Goal: Information Seeking & Learning: Learn about a topic

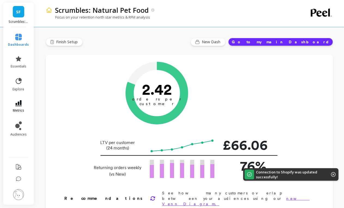
click at [21, 106] on icon at bounding box center [18, 103] width 7 height 6
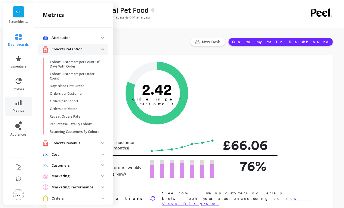
click at [86, 49] on p "Cohorts Retention" at bounding box center [76, 49] width 50 height 5
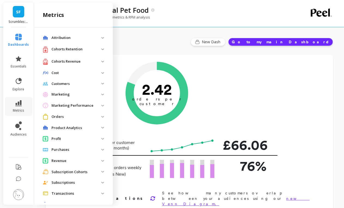
scroll to position [13, 0]
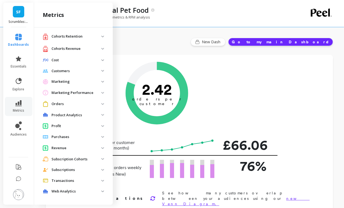
click at [66, 106] on div "Orders" at bounding box center [72, 104] width 58 height 6
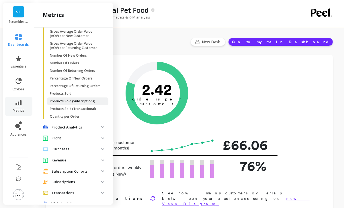
scroll to position [181, 0]
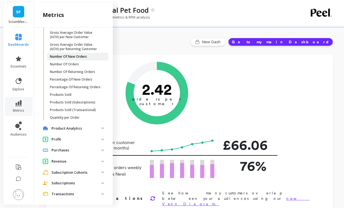
click at [72, 56] on p "Number Of New Orders" at bounding box center [68, 56] width 37 height 4
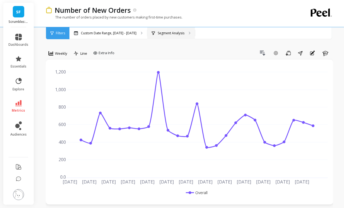
click at [170, 33] on p "Segment Analysis" at bounding box center [171, 33] width 27 height 4
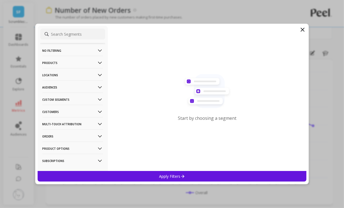
click at [76, 111] on p "Customers" at bounding box center [72, 112] width 60 height 14
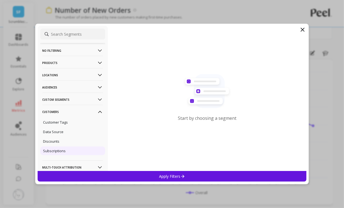
click at [67, 149] on div "Subscriptions" at bounding box center [72, 150] width 65 height 9
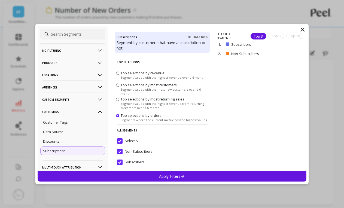
click at [128, 180] on div "Apply Filters" at bounding box center [172, 176] width 269 height 11
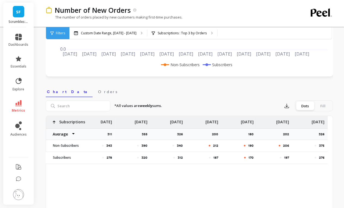
scroll to position [0, 652]
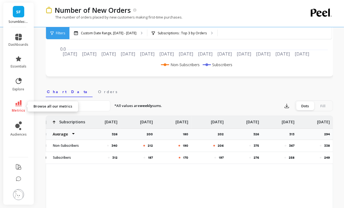
click at [20, 107] on link "metrics" at bounding box center [19, 106] width 20 height 13
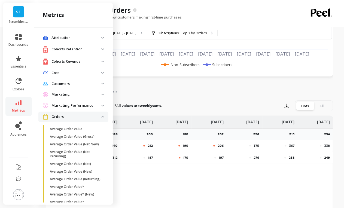
scroll to position [181, 0]
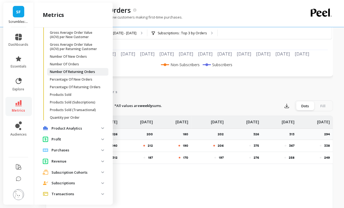
click at [75, 70] on p "Number Of Returning Orders" at bounding box center [72, 72] width 45 height 4
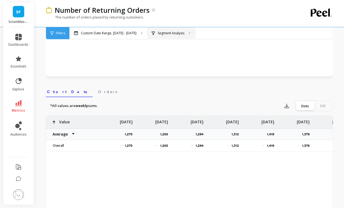
click at [169, 32] on p "Segment Analysis" at bounding box center [171, 33] width 27 height 4
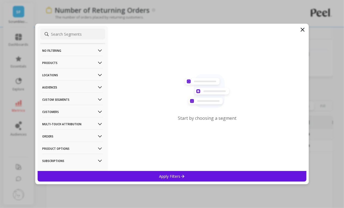
click at [71, 113] on p "Customers" at bounding box center [72, 112] width 60 height 14
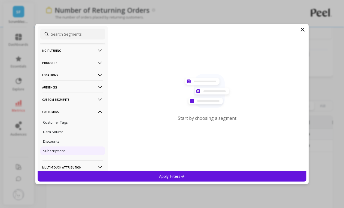
click at [55, 151] on p "Subscriptions" at bounding box center [54, 150] width 23 height 5
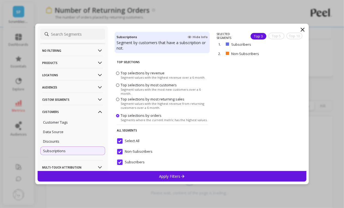
click at [107, 176] on div "Apply Filters" at bounding box center [172, 176] width 269 height 11
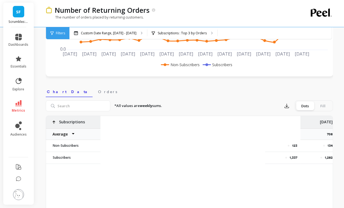
scroll to position [0, 652]
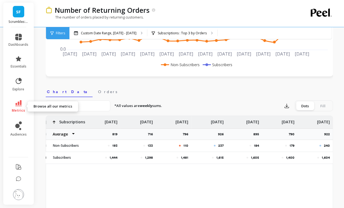
click at [21, 104] on icon at bounding box center [18, 103] width 7 height 6
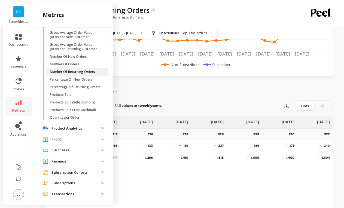
scroll to position [176, 0]
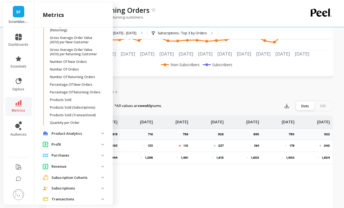
click at [68, 165] on p "Revenue" at bounding box center [76, 166] width 50 height 5
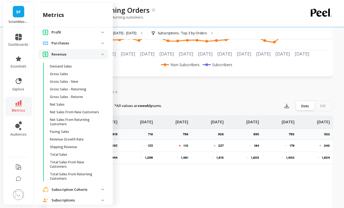
scroll to position [314, 0]
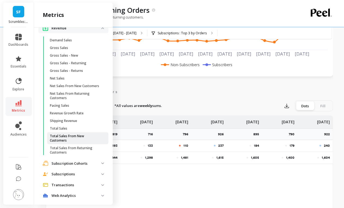
click at [79, 135] on p "Total Sales From New Customers" at bounding box center [76, 138] width 52 height 9
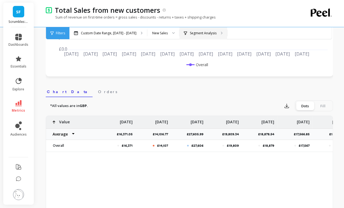
click at [203, 33] on p "Segment Analysis" at bounding box center [203, 33] width 27 height 4
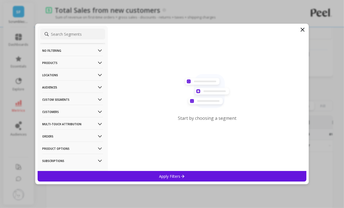
click at [66, 110] on p "Customers" at bounding box center [72, 112] width 60 height 14
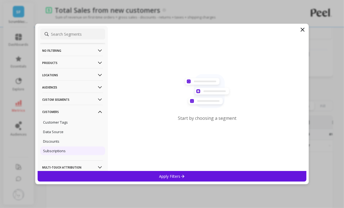
click at [63, 147] on div "Subscriptions" at bounding box center [72, 150] width 65 height 9
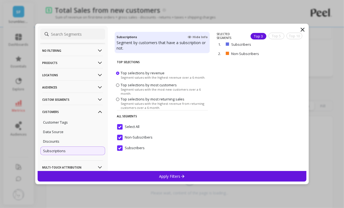
click at [129, 175] on div "Apply Filters" at bounding box center [172, 176] width 269 height 11
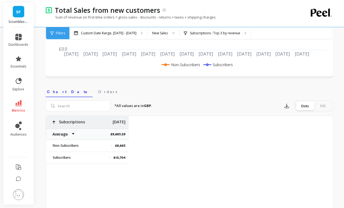
scroll to position [0, 652]
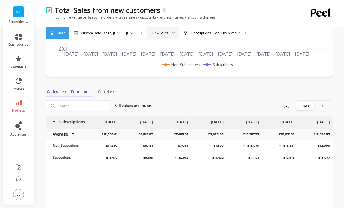
click at [168, 35] on div at bounding box center [171, 33] width 7 height 12
click at [161, 70] on div "Returning Sales" at bounding box center [163, 68] width 25 height 5
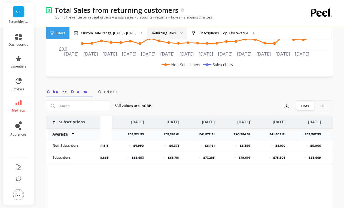
scroll to position [0, 652]
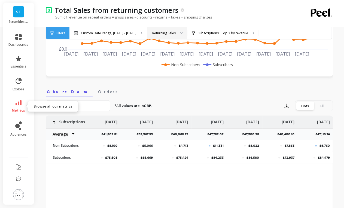
click at [18, 107] on link "metrics" at bounding box center [19, 106] width 20 height 13
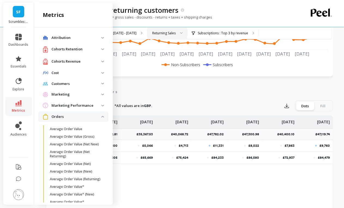
scroll to position [310, 0]
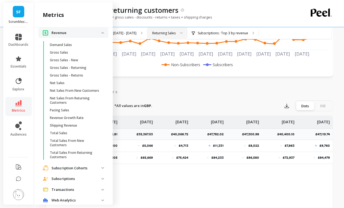
click at [88, 33] on p "Revenue" at bounding box center [76, 32] width 50 height 5
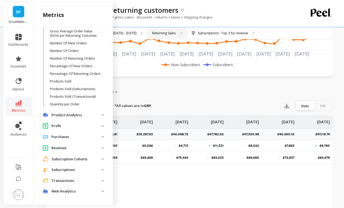
click at [67, 171] on p "Subscriptions" at bounding box center [76, 169] width 50 height 5
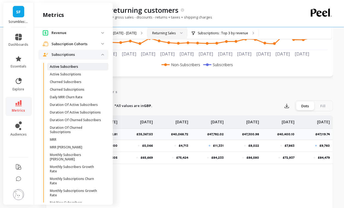
click at [74, 64] on p "Active Subscribers" at bounding box center [64, 66] width 28 height 4
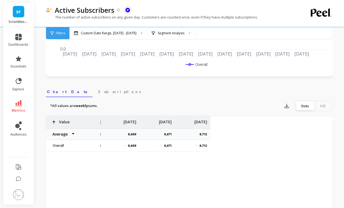
scroll to position [0, 652]
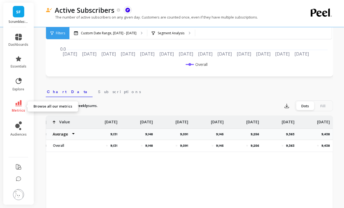
click at [19, 110] on span "metrics" at bounding box center [18, 110] width 13 height 4
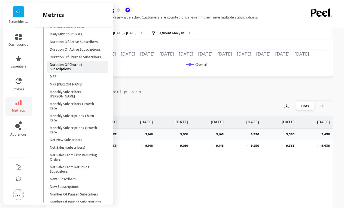
scroll to position [431, 0]
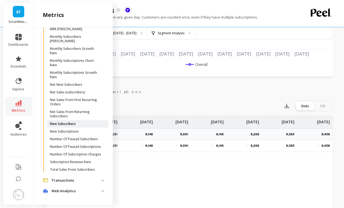
click at [74, 122] on p "New Subscribers" at bounding box center [63, 124] width 26 height 4
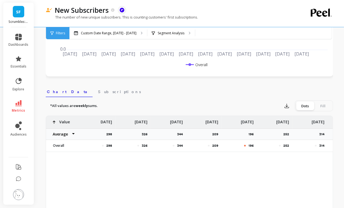
scroll to position [0, 652]
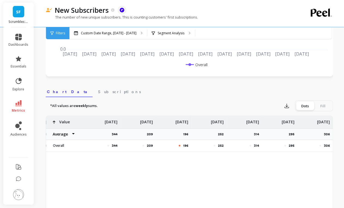
click at [19, 101] on icon at bounding box center [18, 103] width 7 height 6
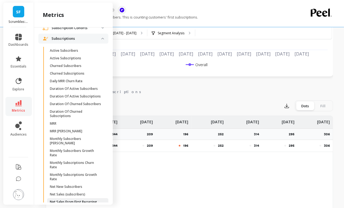
scroll to position [323, 0]
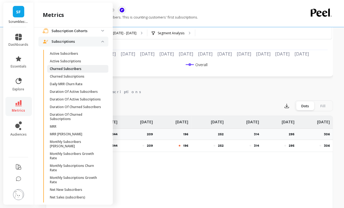
click at [75, 70] on p "Churned Subscribers" at bounding box center [66, 69] width 32 height 4
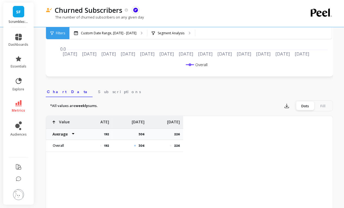
scroll to position [0, 652]
